Goal: Task Accomplishment & Management: Manage account settings

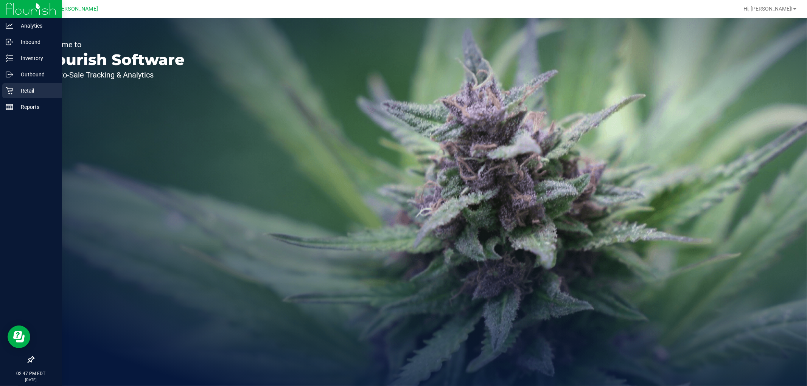
click at [9, 93] on icon at bounding box center [9, 90] width 7 height 7
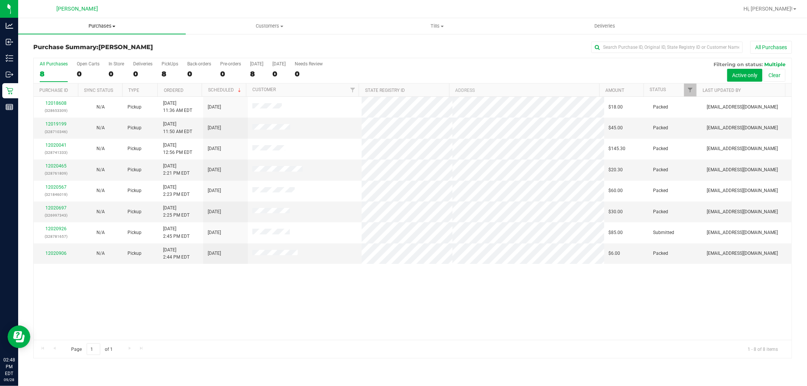
click at [102, 28] on span "Purchases" at bounding box center [102, 26] width 168 height 7
click at [87, 55] on li "Fulfillment" at bounding box center [102, 54] width 168 height 9
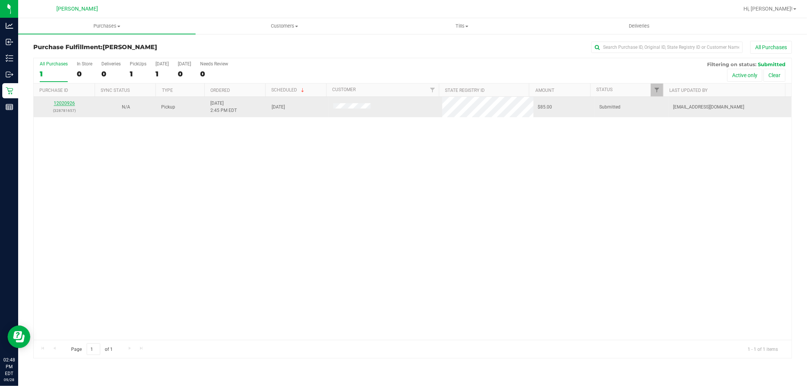
click at [65, 105] on link "12020926" at bounding box center [64, 103] width 21 height 5
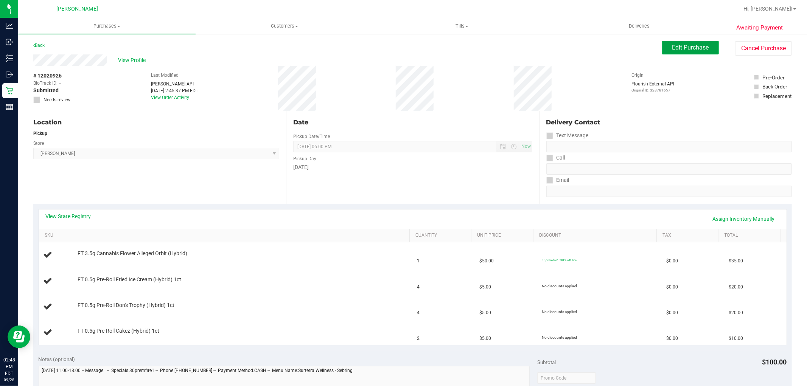
click at [694, 50] on span "Edit Purchase" at bounding box center [690, 47] width 37 height 7
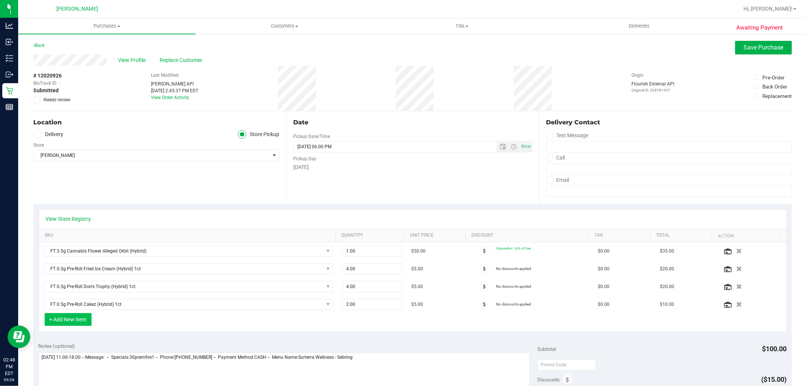
click at [70, 324] on button "+ Add New Item" at bounding box center [68, 319] width 47 height 13
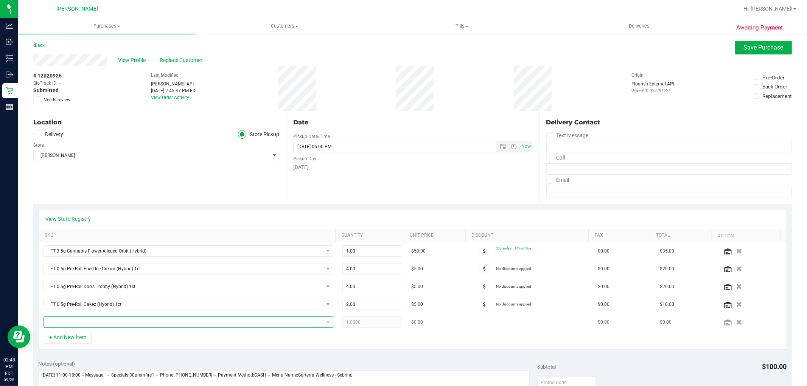
click at [102, 326] on span "NO DATA FOUND" at bounding box center [184, 322] width 280 height 11
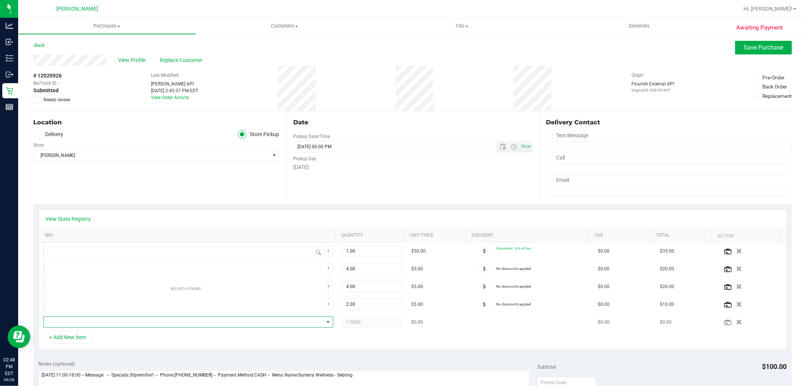
scroll to position [11, 282]
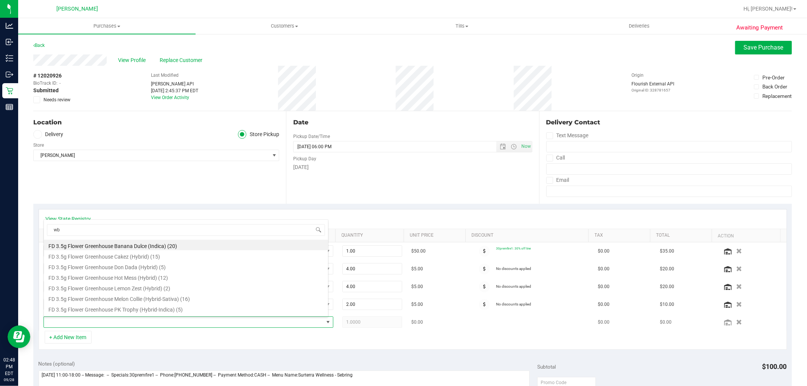
type input "wbv"
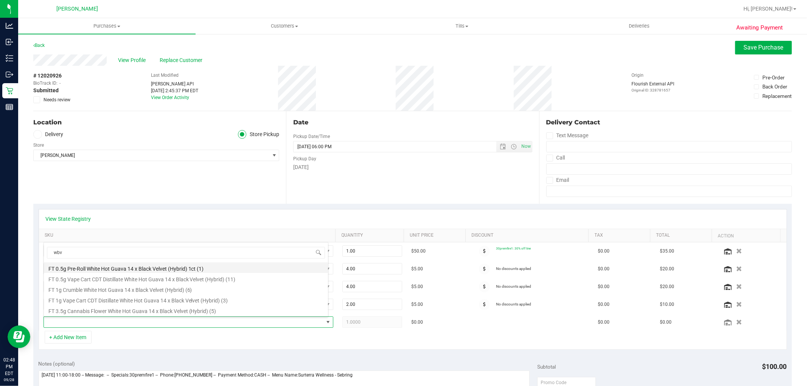
click at [170, 266] on li "FT 0.5g Pre-Roll White Hot Guava 14 x Black Velvet (Hybrid) 1ct (1)" at bounding box center [186, 268] width 284 height 11
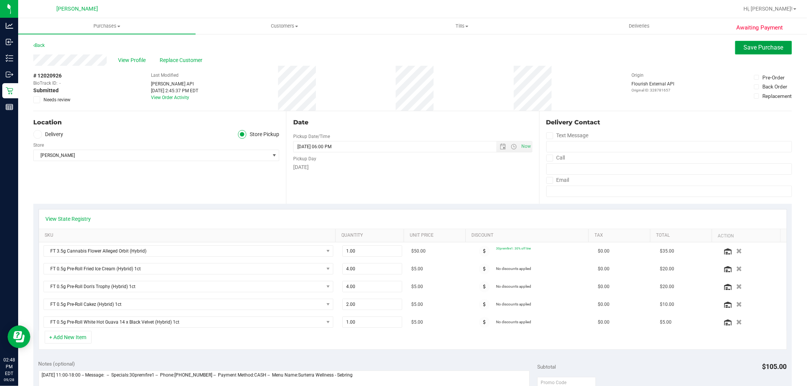
click at [744, 49] on span "Save Purchase" at bounding box center [764, 47] width 40 height 7
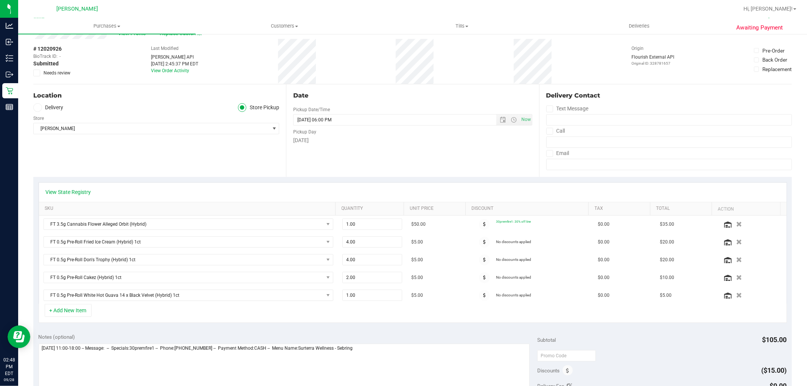
scroll to position [42, 0]
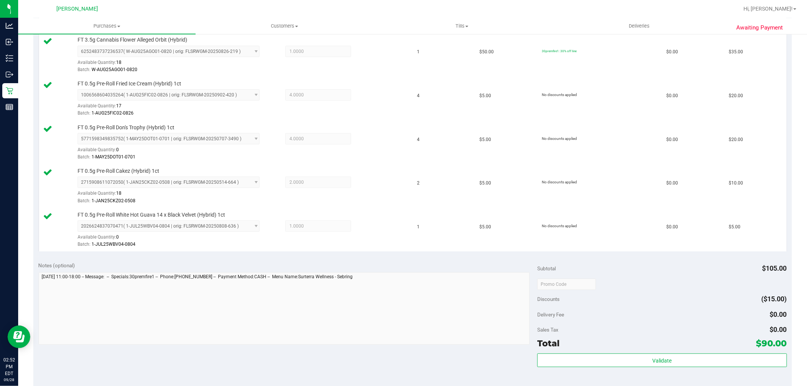
scroll to position [210, 0]
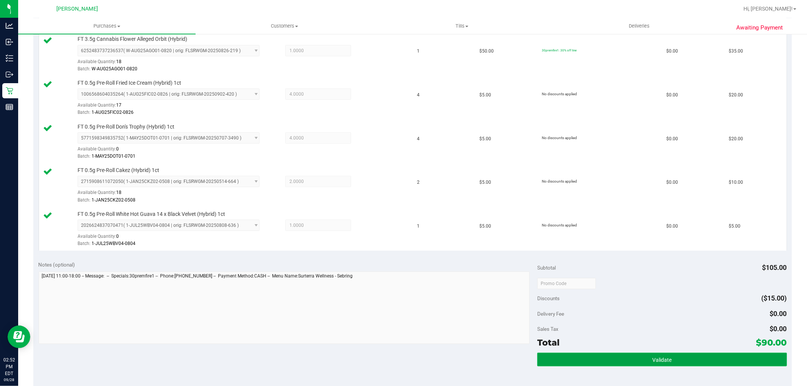
click at [693, 365] on button "Validate" at bounding box center [661, 360] width 249 height 14
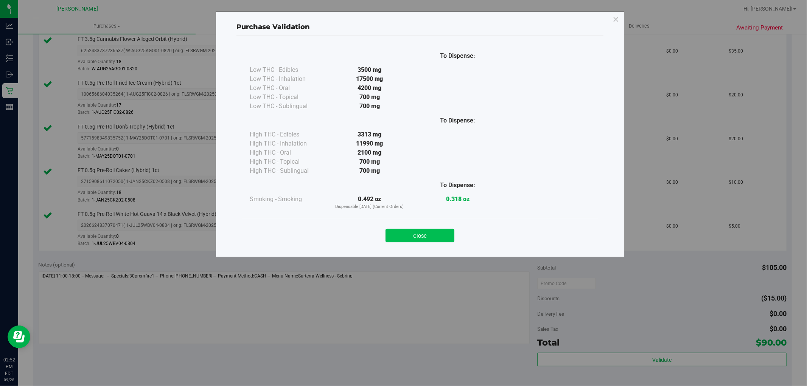
click at [412, 238] on button "Close" at bounding box center [420, 236] width 69 height 14
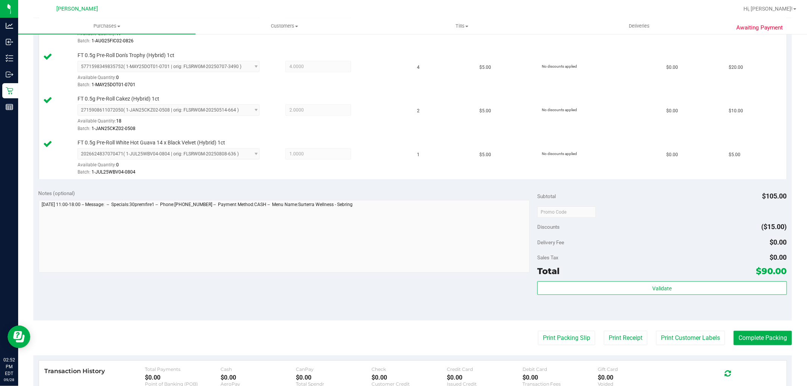
scroll to position [409, 0]
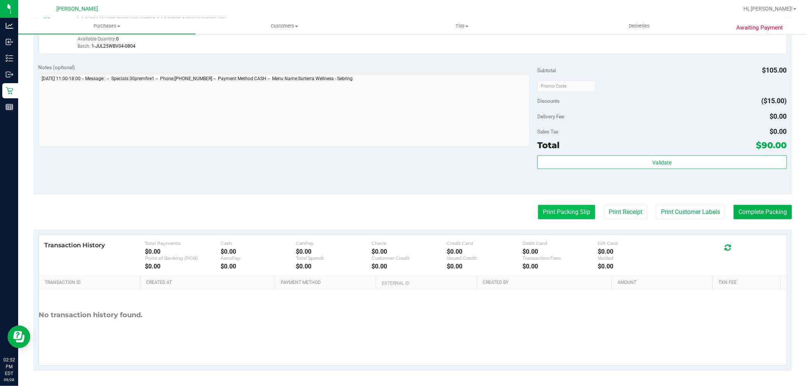
click at [552, 207] on button "Print Packing Slip" at bounding box center [566, 212] width 57 height 14
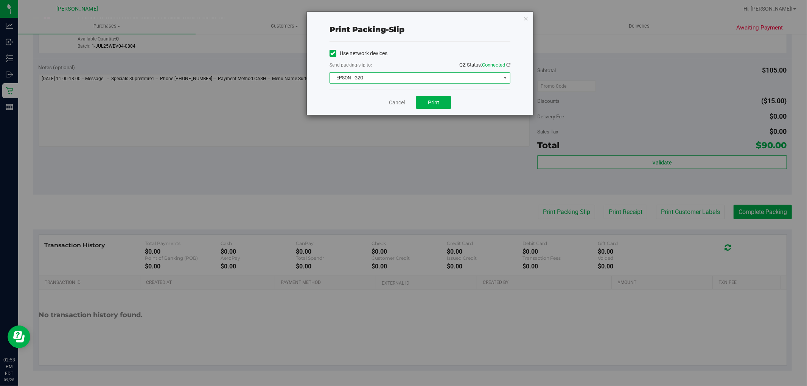
click at [399, 73] on span "EPSON - G2G" at bounding box center [415, 78] width 171 height 11
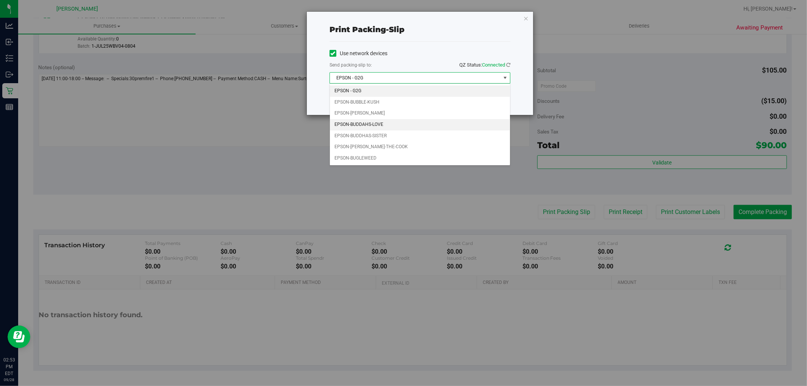
click at [380, 123] on li "EPSON-BUDDAHS-LOVE" at bounding box center [420, 124] width 180 height 11
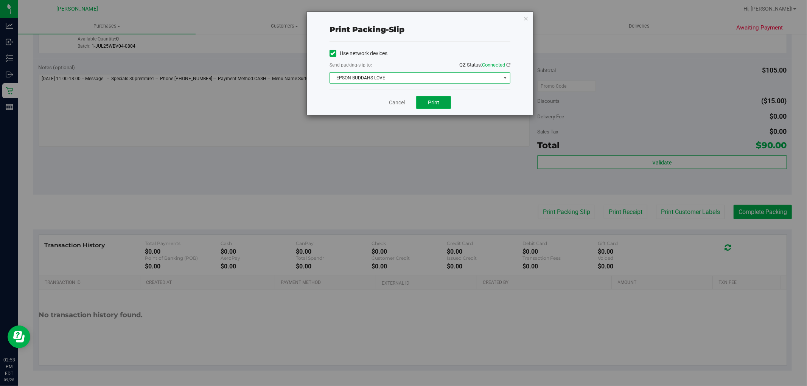
click at [444, 106] on button "Print" at bounding box center [433, 102] width 35 height 13
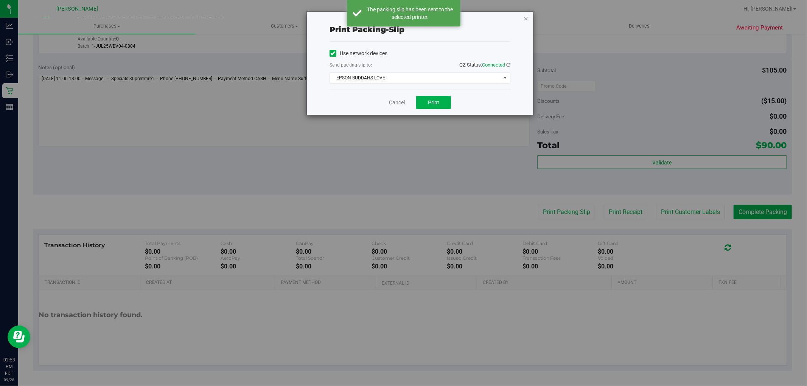
click at [526, 19] on icon "button" at bounding box center [525, 18] width 5 height 9
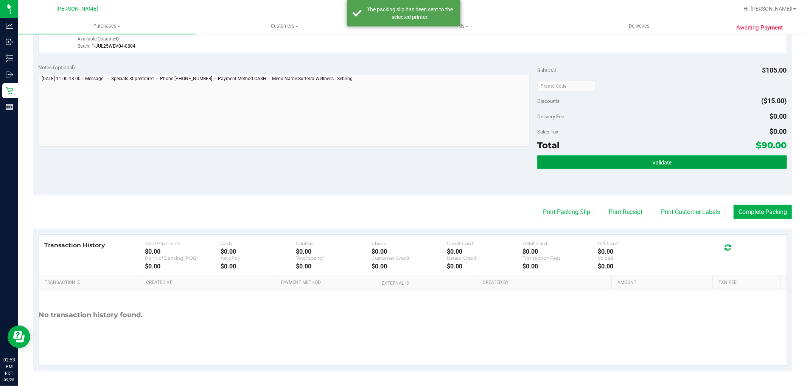
click at [726, 164] on button "Validate" at bounding box center [661, 163] width 249 height 14
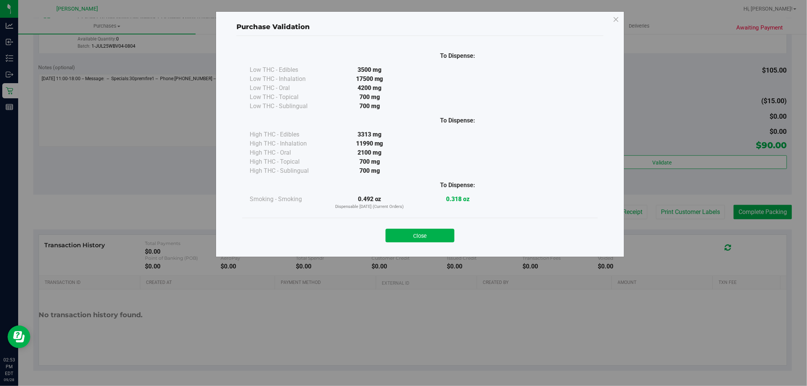
drag, startPoint x: 422, startPoint y: 233, endPoint x: 582, endPoint y: 216, distance: 161.0
click at [424, 233] on button "Close" at bounding box center [420, 236] width 69 height 14
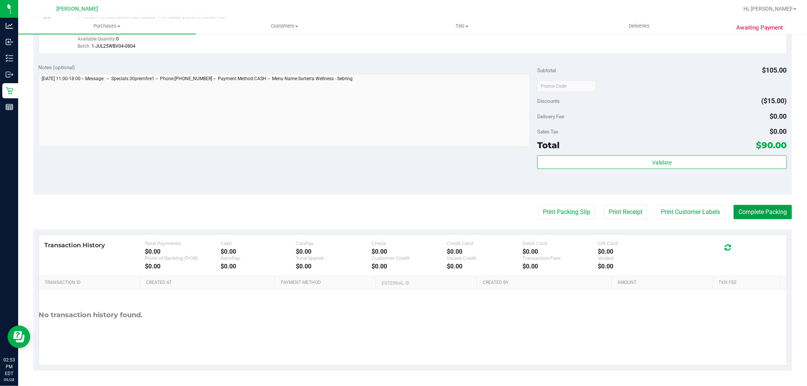
click at [761, 207] on button "Complete Packing" at bounding box center [763, 212] width 58 height 14
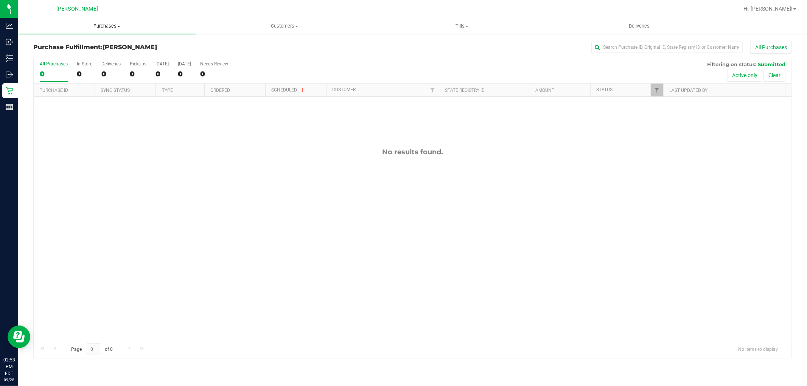
click at [111, 24] on span "Purchases" at bounding box center [106, 26] width 177 height 7
click at [88, 48] on span "Summary of purchases" at bounding box center [57, 45] width 78 height 6
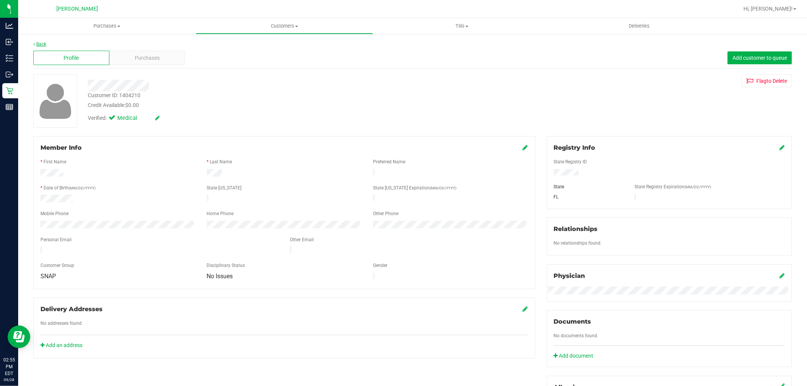
click at [40, 42] on link "Back" at bounding box center [39, 44] width 13 height 5
click at [42, 42] on link "Back" at bounding box center [39, 44] width 13 height 5
click at [38, 43] on link "Back" at bounding box center [39, 44] width 13 height 5
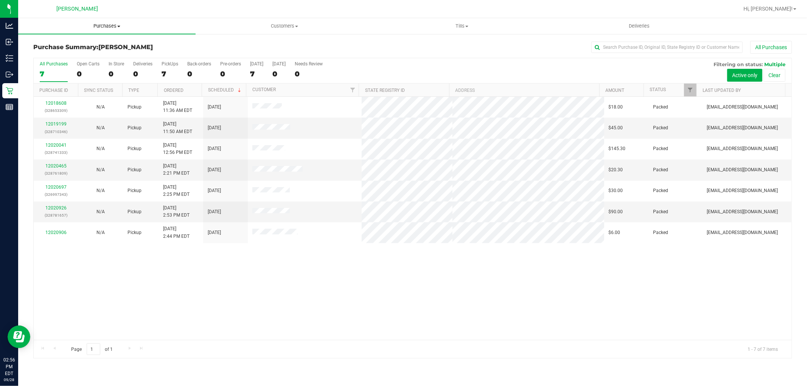
click at [118, 27] on span at bounding box center [118, 27] width 3 height 2
click at [110, 54] on li "Fulfillment" at bounding box center [106, 54] width 177 height 9
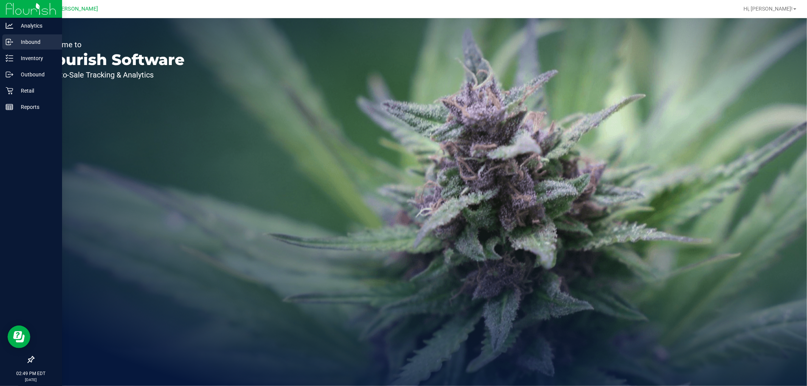
click at [15, 49] on div "Inbound" at bounding box center [32, 41] width 60 height 15
click at [14, 55] on p "Inventory" at bounding box center [35, 58] width 45 height 9
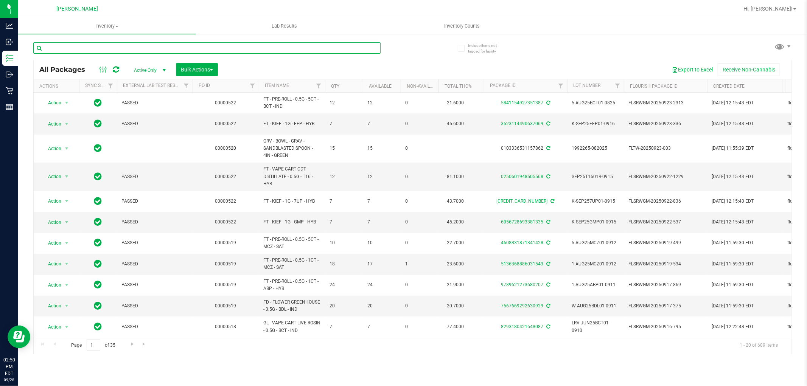
click at [150, 48] on input "text" at bounding box center [206, 47] width 347 height 11
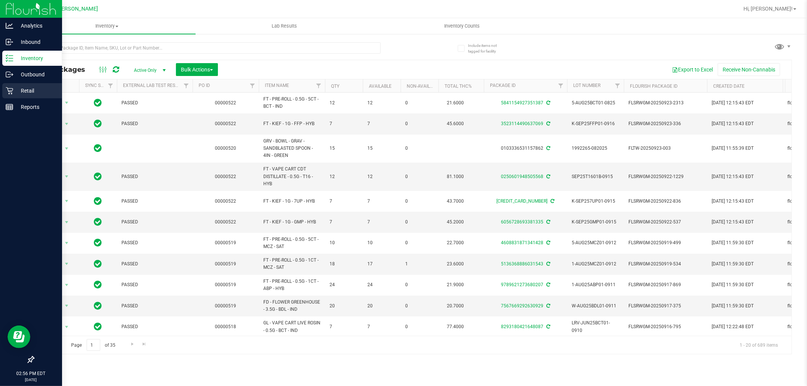
click at [11, 86] on div "Retail" at bounding box center [32, 90] width 60 height 15
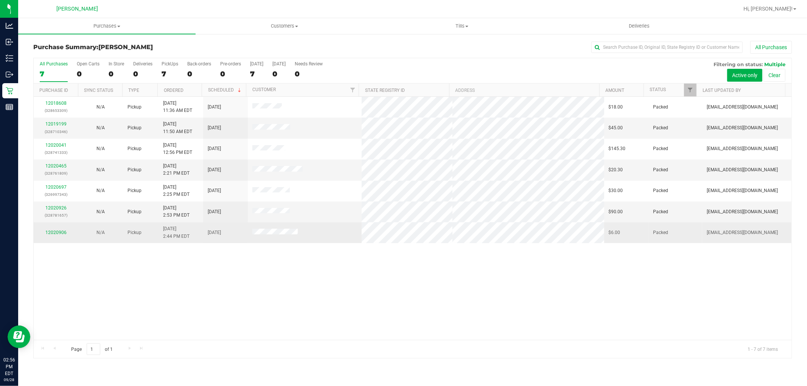
click at [330, 239] on tr "12020906 N/A Pickup [DATE] 2:44 PM EDT 9/28/2025 $6.00 Packed [EMAIL_ADDRESS][D…" at bounding box center [413, 232] width 758 height 20
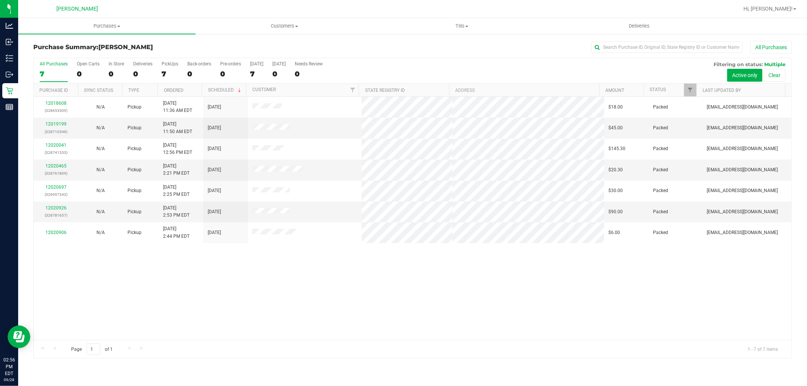
click at [354, 270] on div "12018608 (328653309) N/A Pickup [DATE] 11:36 AM EDT 9/28/2025 $18.00 Packed [EM…" at bounding box center [413, 218] width 758 height 243
click at [375, 255] on div "12018608 (328653309) N/A Pickup [DATE] 11:36 AM EDT 9/28/2025 $18.00 Packed [EM…" at bounding box center [413, 218] width 758 height 243
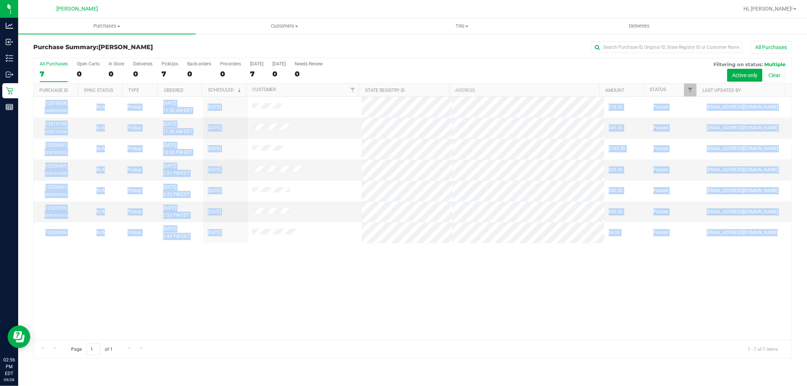
click at [375, 255] on div "12018608 (328653309) N/A Pickup [DATE] 11:36 AM EDT 9/28/2025 $18.00 Packed [EM…" at bounding box center [413, 218] width 758 height 243
click at [384, 273] on div "12018608 (328653309) N/A Pickup [DATE] 11:36 AM EDT 9/28/2025 $18.00 Packed [EM…" at bounding box center [413, 218] width 758 height 243
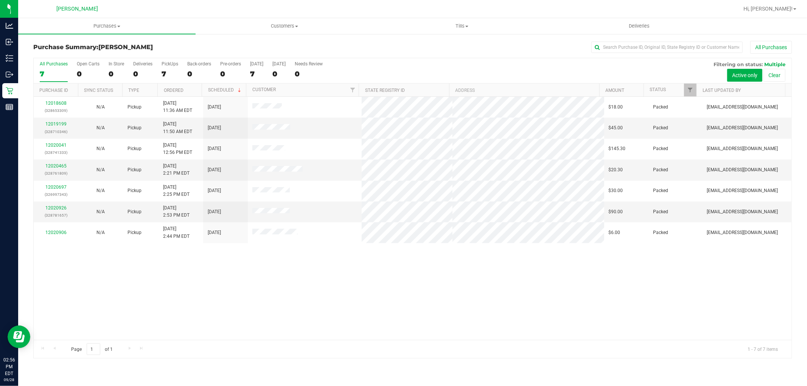
click at [383, 43] on div "All Purchases" at bounding box center [539, 47] width 506 height 13
click at [356, 329] on div "12018608 (328653309) N/A Pickup [DATE] 11:36 AM EDT 9/28/2025 $18.00 Packed [EM…" at bounding box center [413, 218] width 758 height 243
click at [356, 291] on div "12018608 (328653309) N/A Pickup [DATE] 11:36 AM EDT 9/28/2025 $18.00 Packed [EM…" at bounding box center [413, 218] width 758 height 243
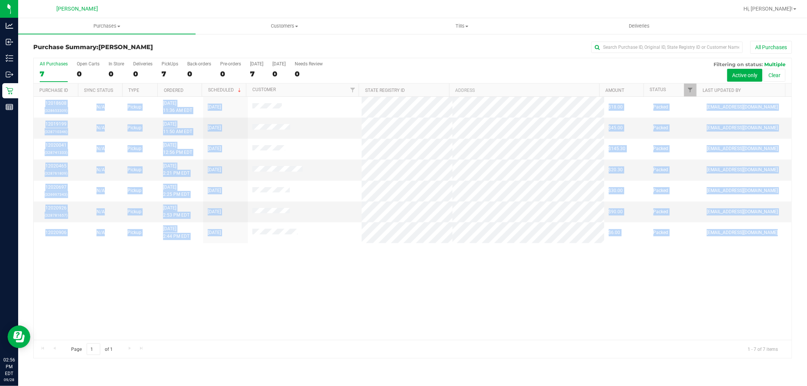
click at [356, 291] on div "12018608 (328653309) N/A Pickup [DATE] 11:36 AM EDT 9/28/2025 $18.00 Packed [EM…" at bounding box center [413, 218] width 758 height 243
click at [361, 270] on div "12018608 (328653309) N/A Pickup [DATE] 11:36 AM EDT 9/28/2025 $18.00 Packed [EM…" at bounding box center [413, 218] width 758 height 243
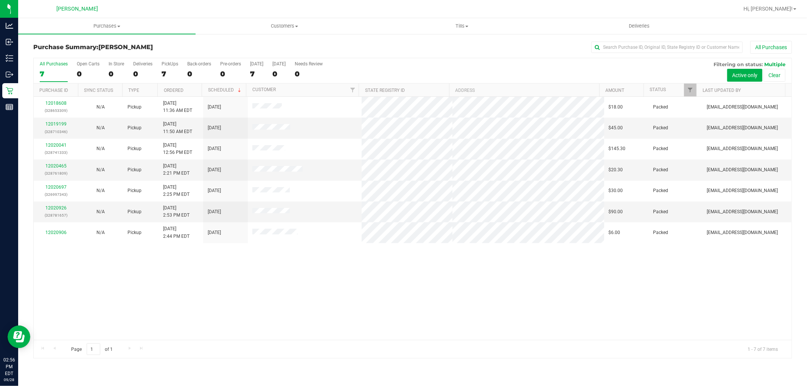
click at [310, 267] on div "12018608 (328653309) N/A Pickup [DATE] 11:36 AM EDT 9/28/2025 $18.00 Packed [EM…" at bounding box center [413, 218] width 758 height 243
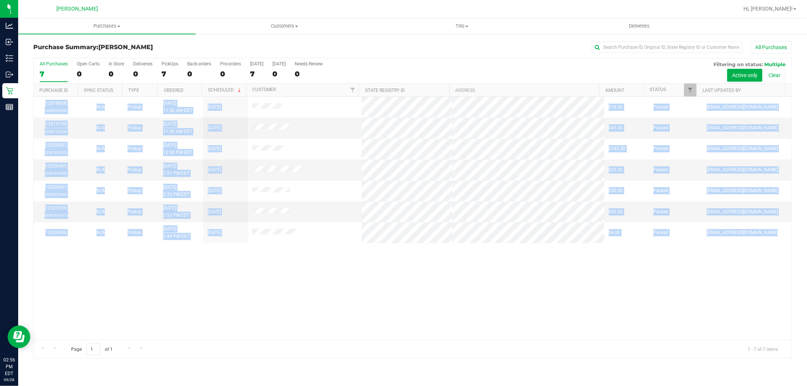
click at [310, 267] on div "12018608 (328653309) N/A Pickup [DATE] 11:36 AM EDT 9/28/2025 $18.00 Packed [EM…" at bounding box center [413, 218] width 758 height 243
click at [316, 256] on div "12018608 (328653309) N/A Pickup [DATE] 11:36 AM EDT 9/28/2025 $18.00 Packed [EM…" at bounding box center [413, 218] width 758 height 243
